Goal: Navigation & Orientation: Find specific page/section

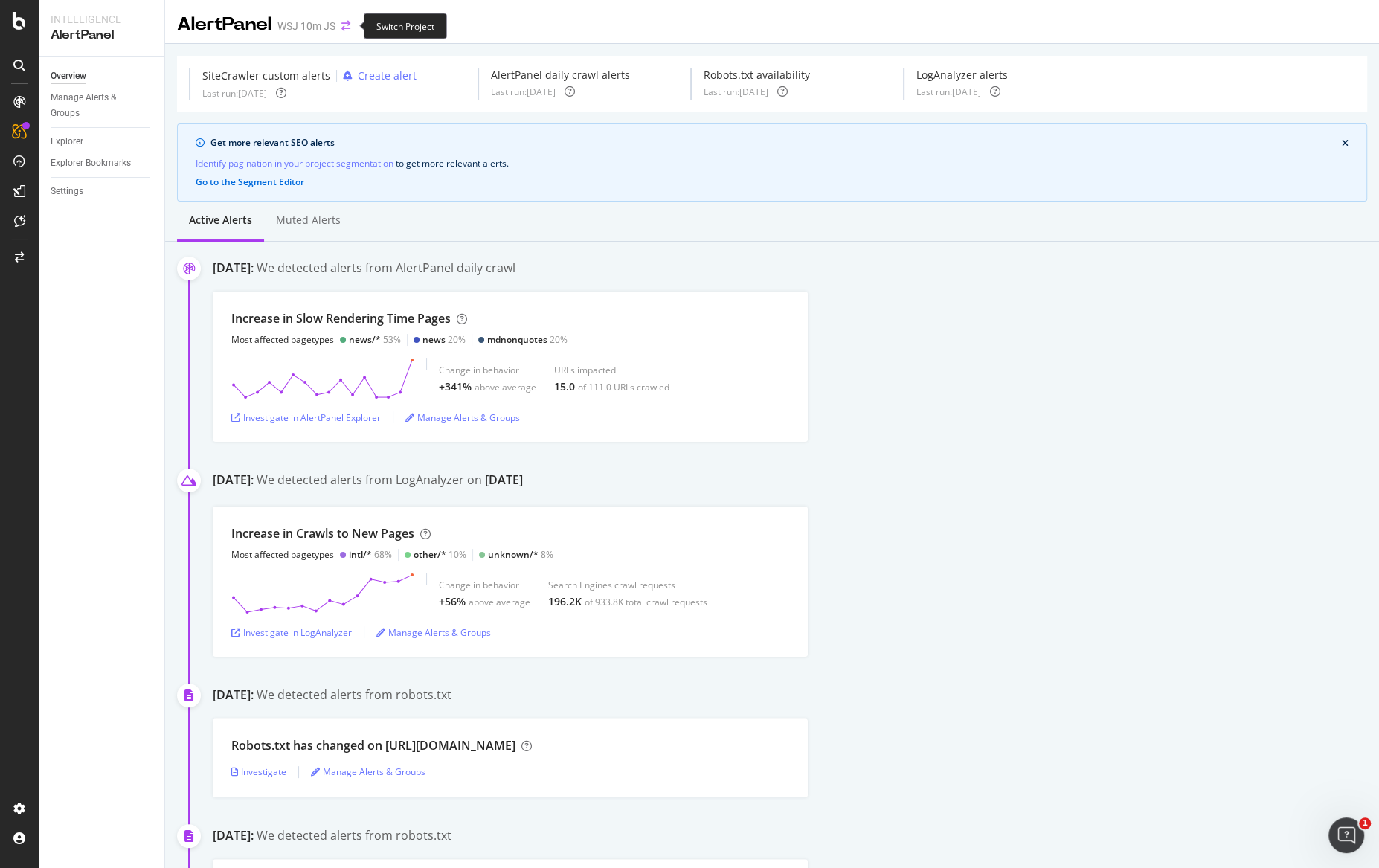
click at [343, 26] on icon "arrow-right-arrow-left" at bounding box center [346, 26] width 9 height 10
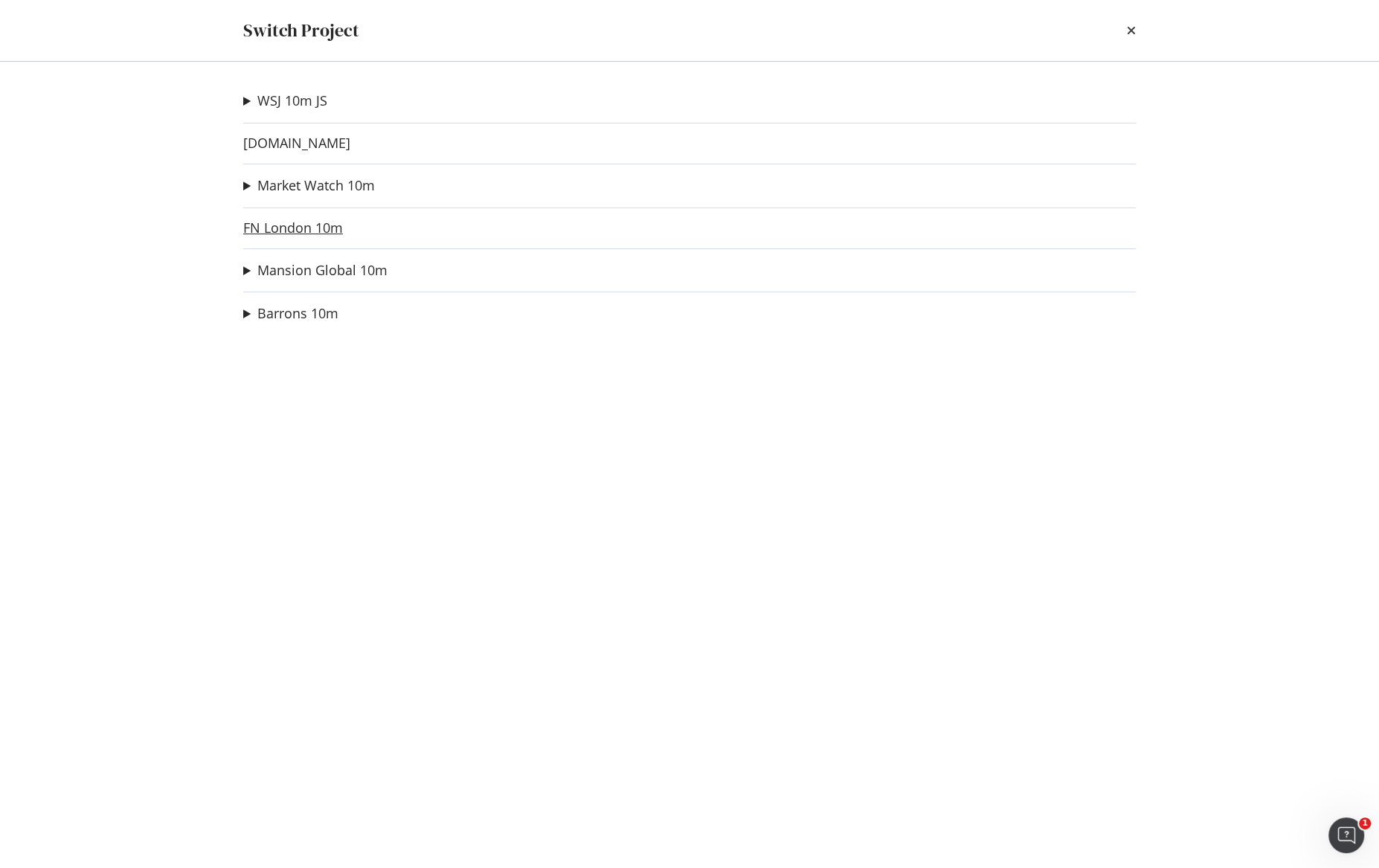
click at [271, 229] on link "FN London 10m" at bounding box center [293, 228] width 100 height 16
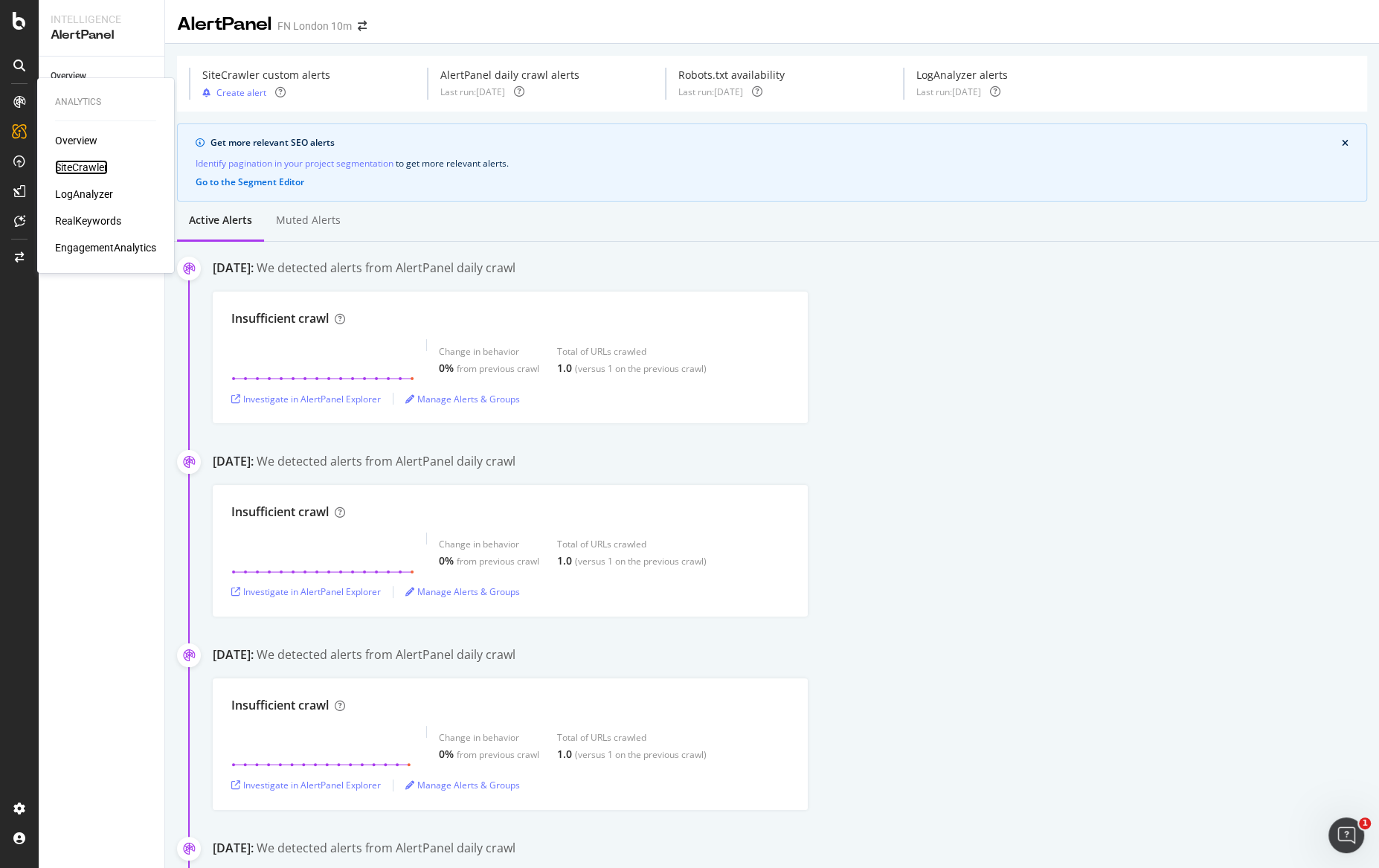
click at [67, 165] on div "SiteCrawler" at bounding box center [81, 167] width 53 height 15
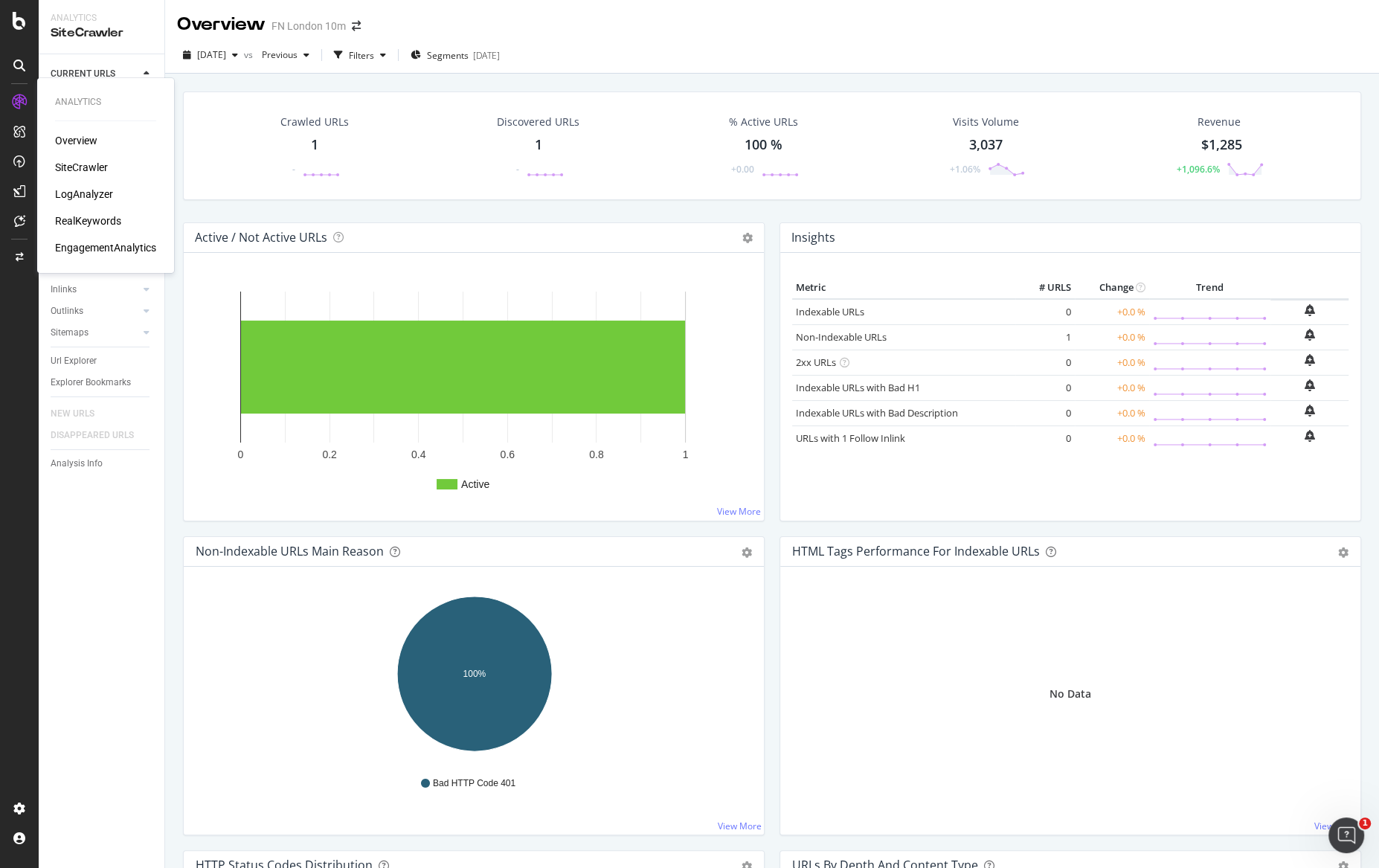
click at [81, 196] on div "LogAnalyzer" at bounding box center [84, 194] width 58 height 15
